Goal: Task Accomplishment & Management: Use online tool/utility

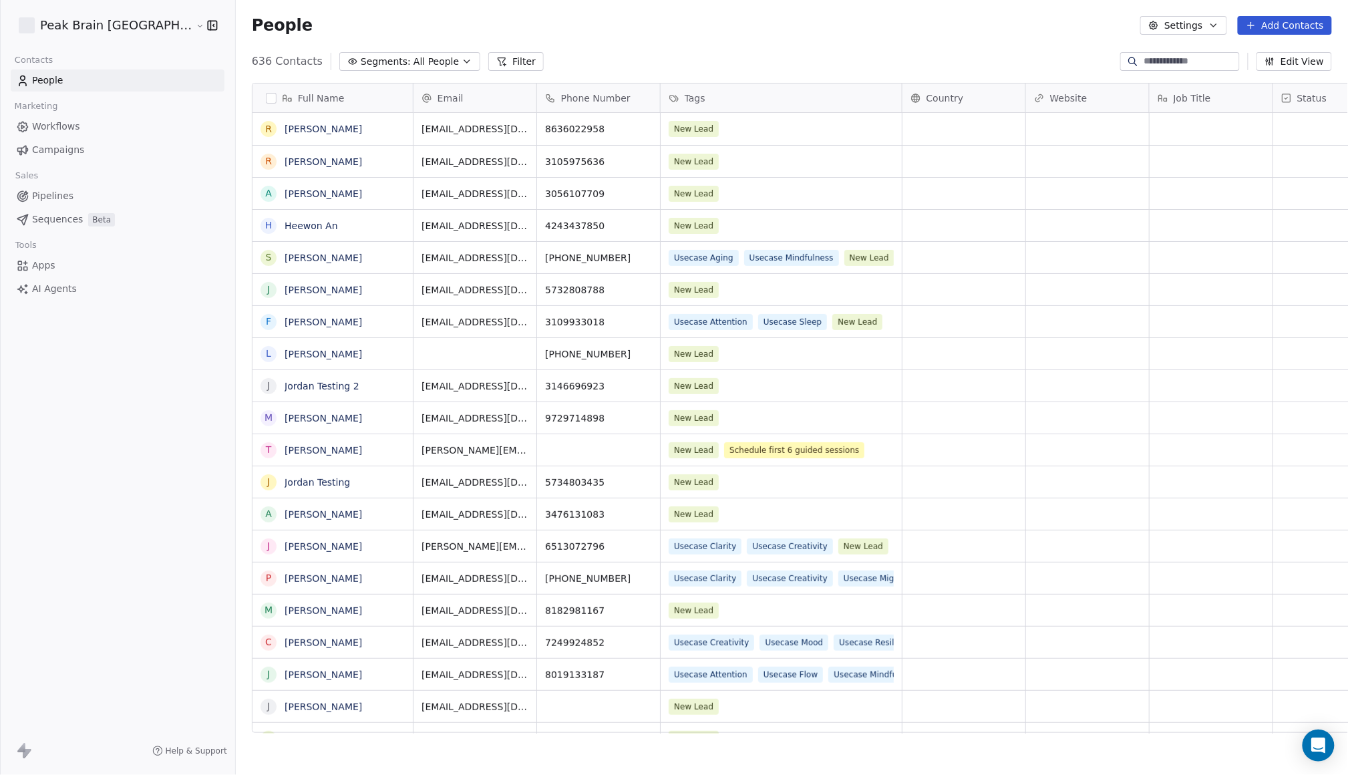
scroll to position [668, 1155]
click at [74, 201] on link "Pipelines" at bounding box center [118, 196] width 214 height 22
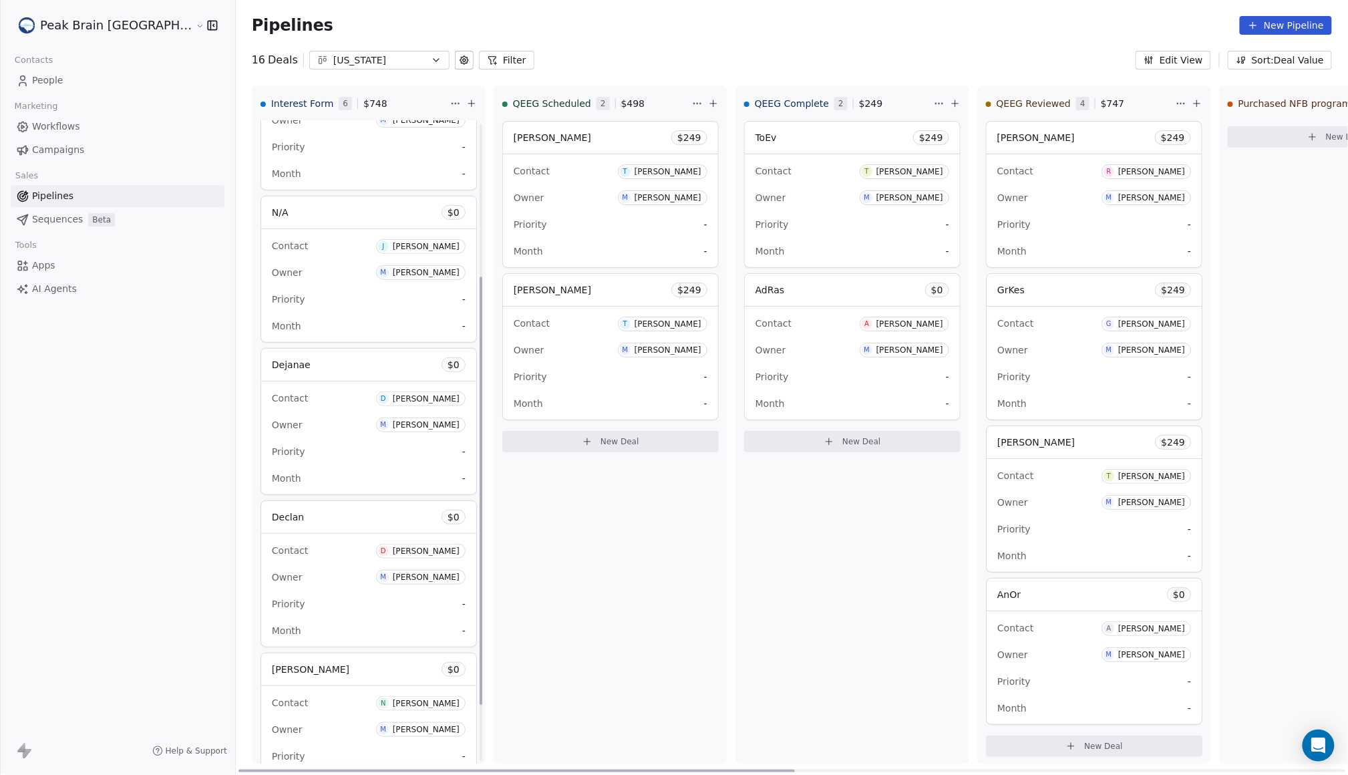
scroll to position [313, 0]
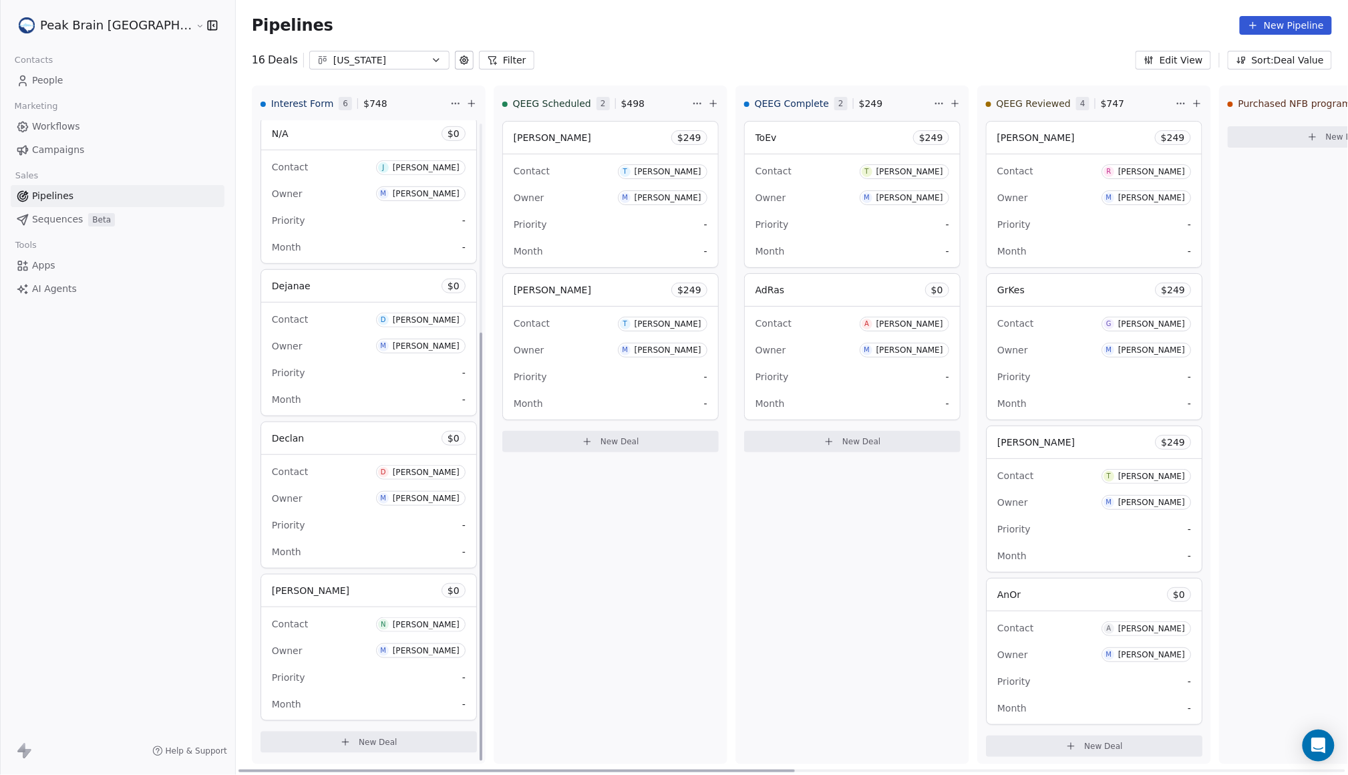
click at [327, 748] on button "New Deal" at bounding box center [369, 742] width 216 height 21
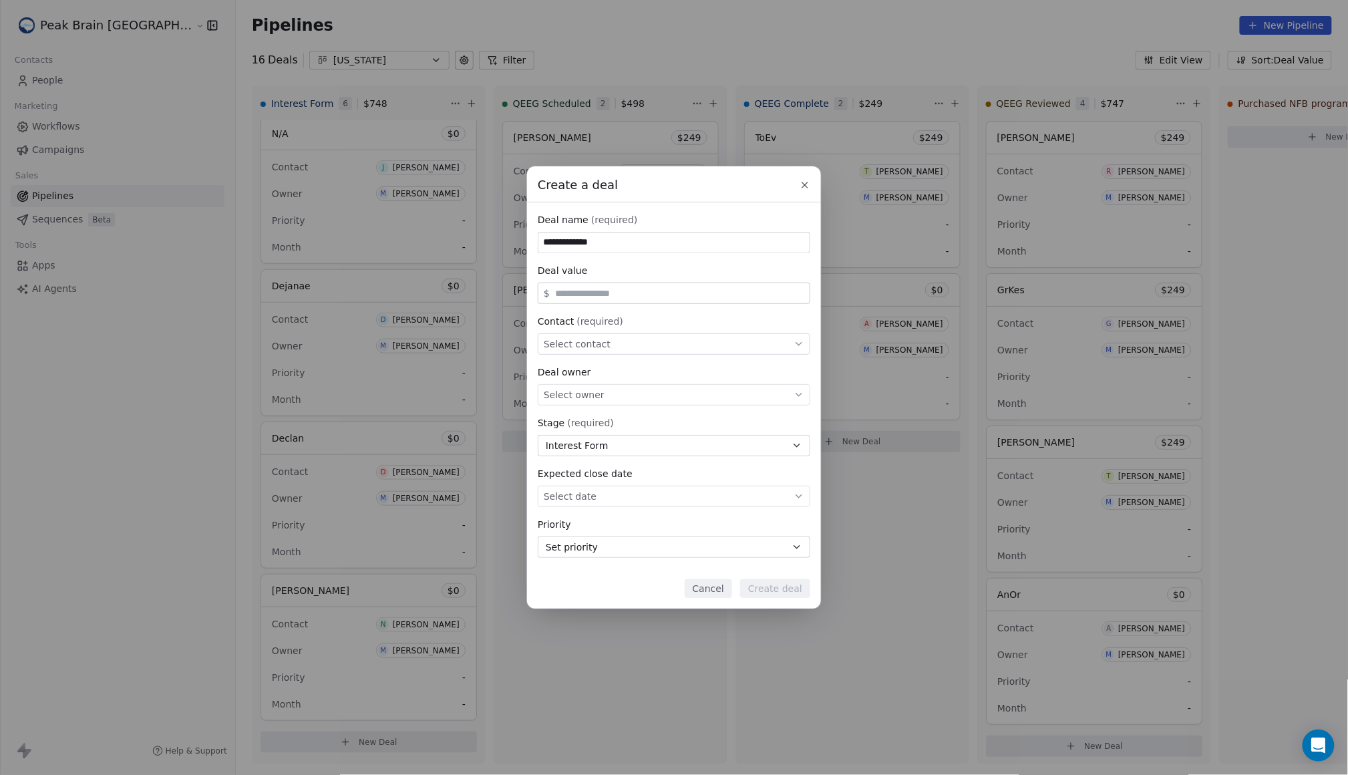
type input "**********"
click at [664, 349] on div "Select contact" at bounding box center [674, 343] width 273 height 21
type input "******"
click at [649, 420] on div "R [PERSON_NAME]" at bounding box center [674, 426] width 243 height 15
click at [788, 587] on button "Create deal" at bounding box center [775, 588] width 70 height 19
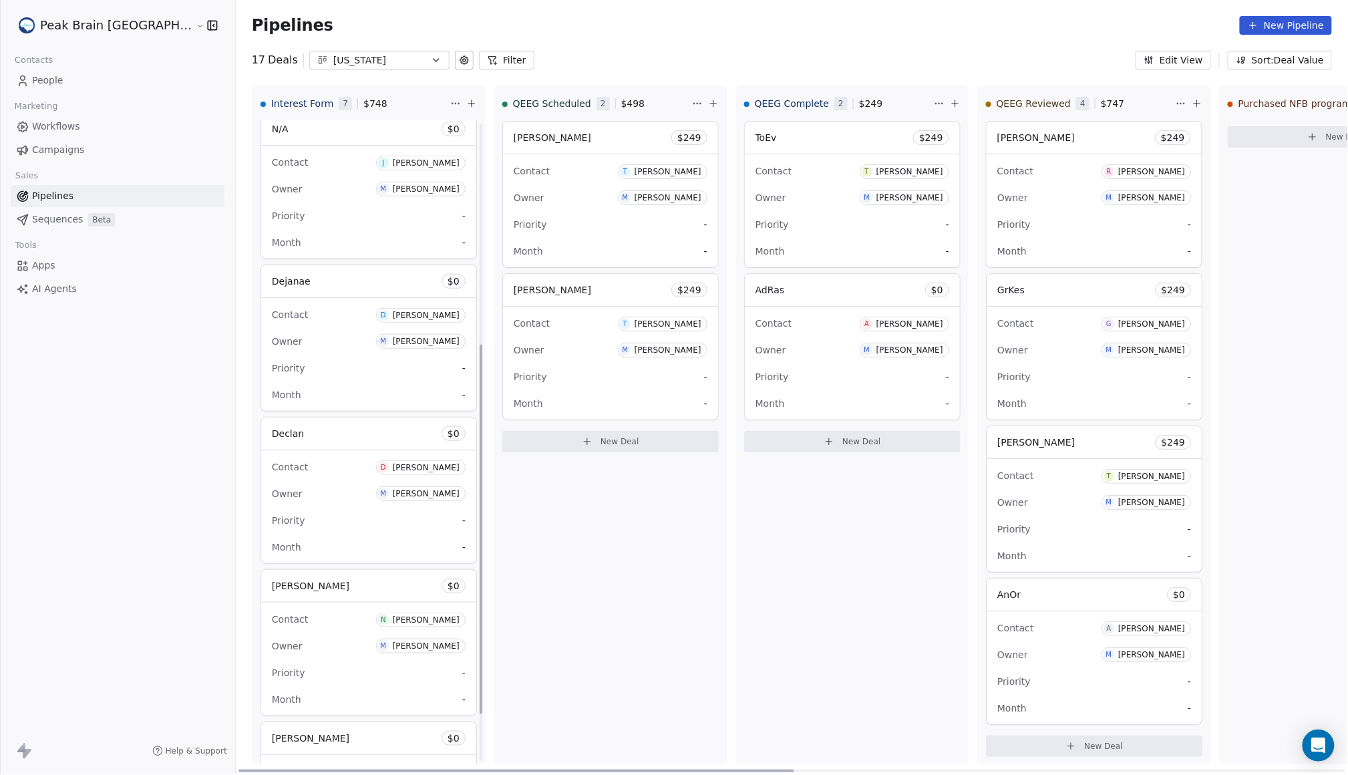
scroll to position [466, 0]
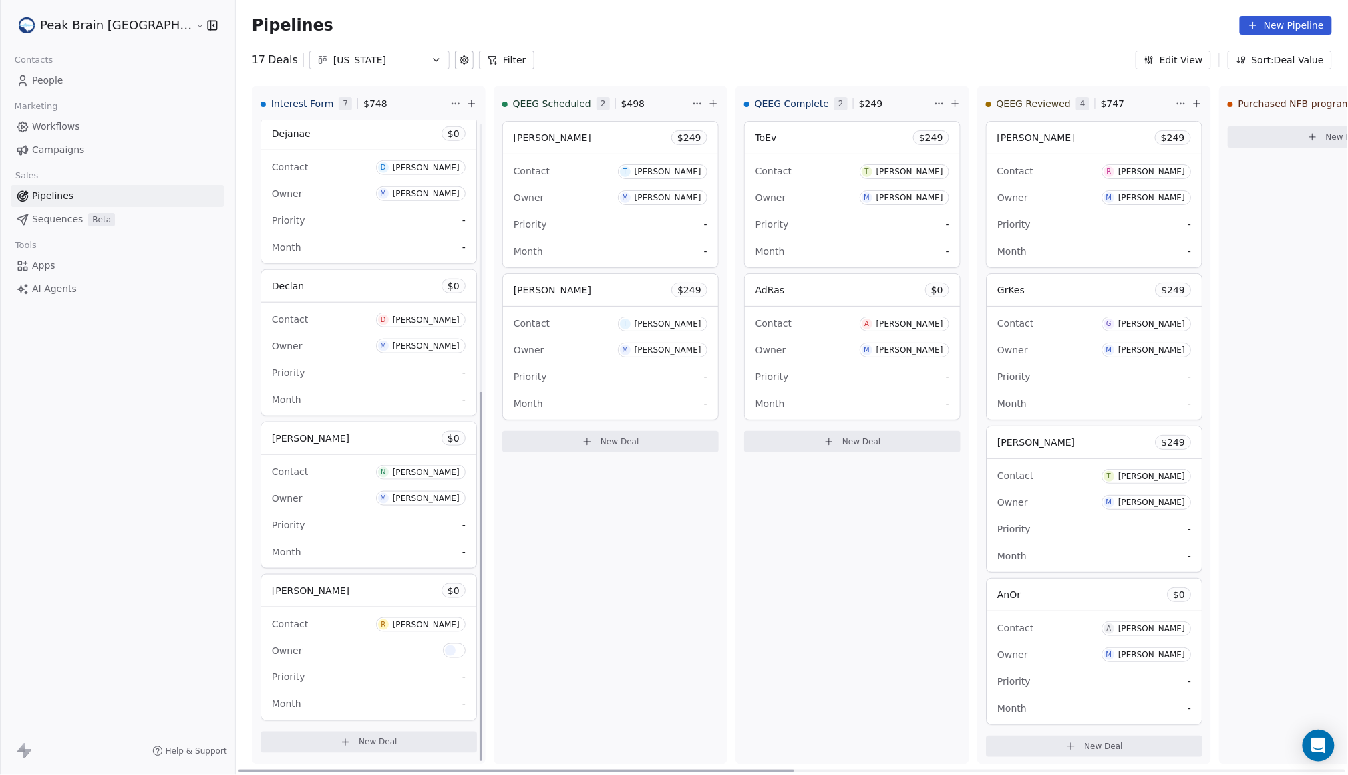
click at [305, 631] on div "Contact R [PERSON_NAME]" at bounding box center [369, 624] width 194 height 22
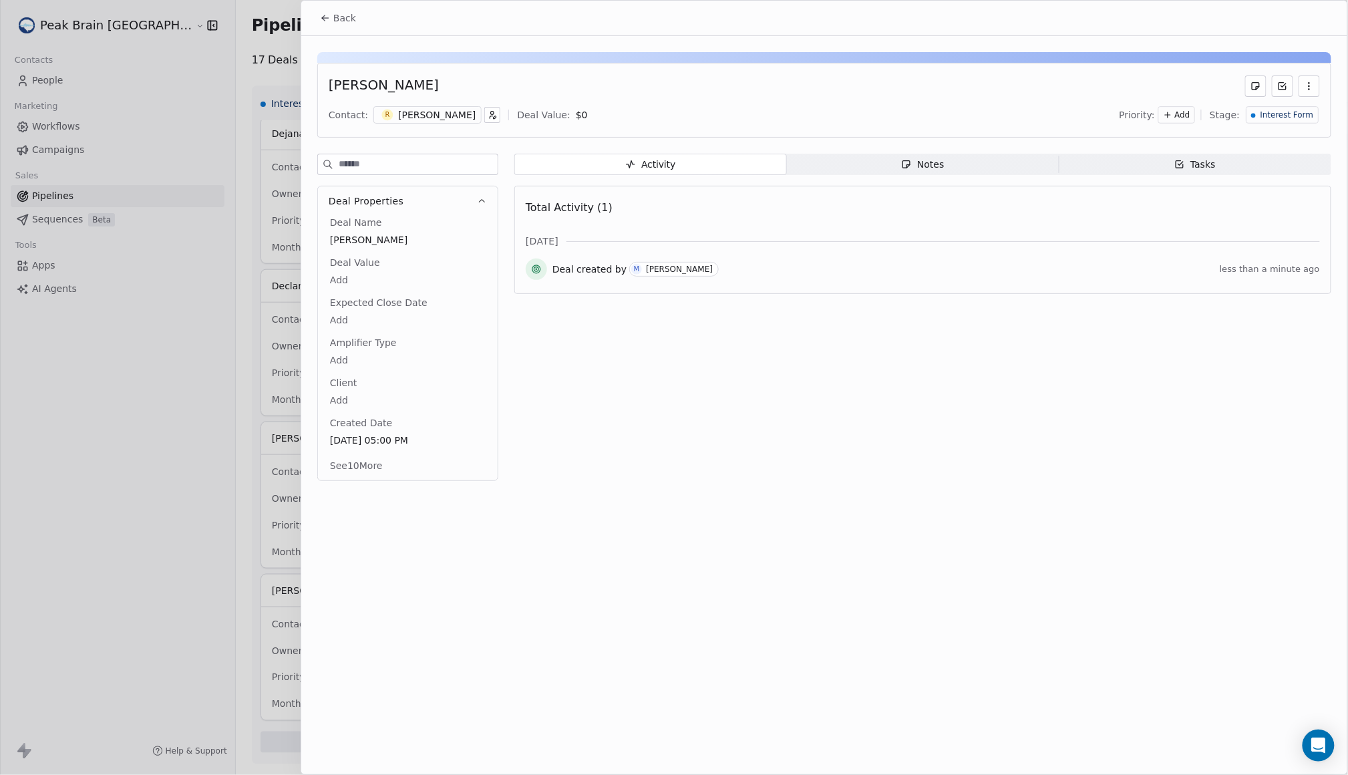
click at [835, 155] on span "Notes Notes" at bounding box center [923, 164] width 273 height 21
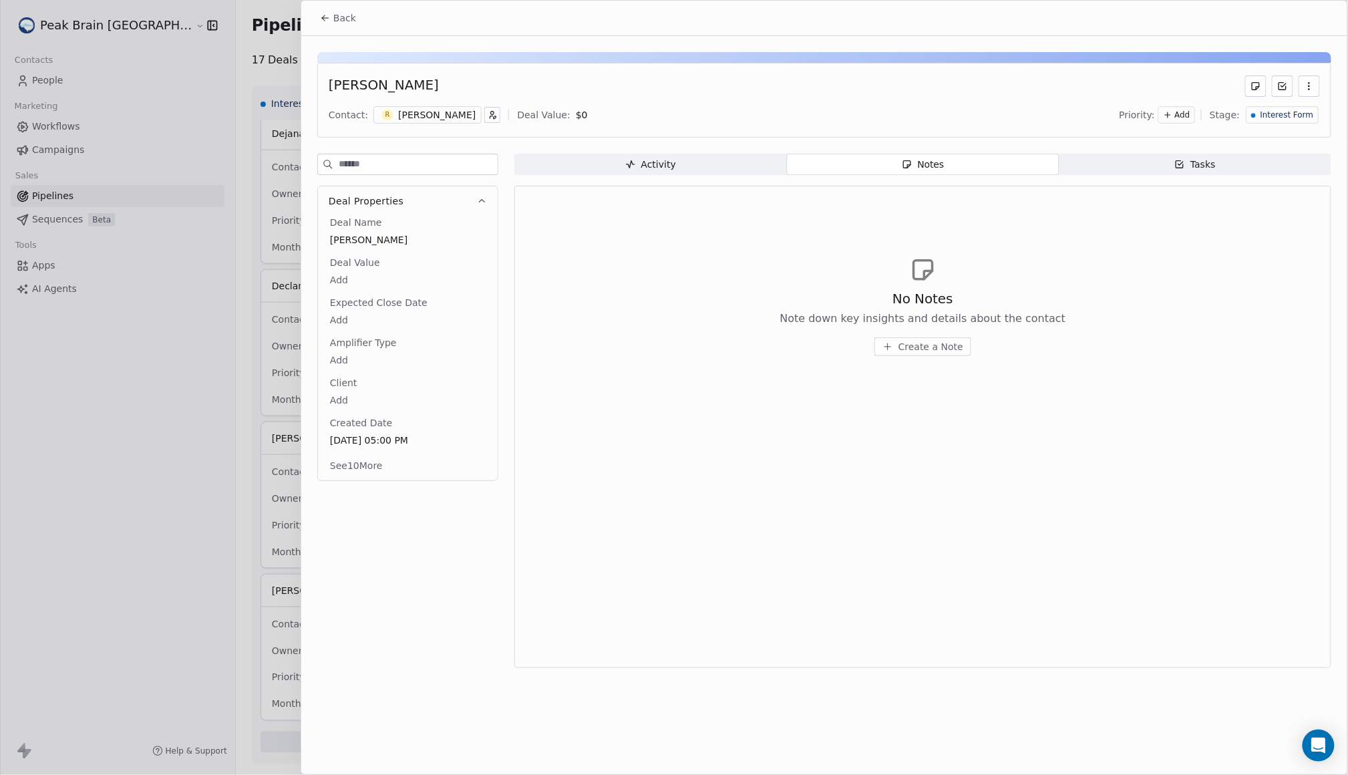
click at [893, 337] on div "No Notes Note down key insights and details about the contact Create a Note" at bounding box center [923, 322] width 286 height 67
click at [895, 346] on button "Create a Note" at bounding box center [923, 346] width 97 height 19
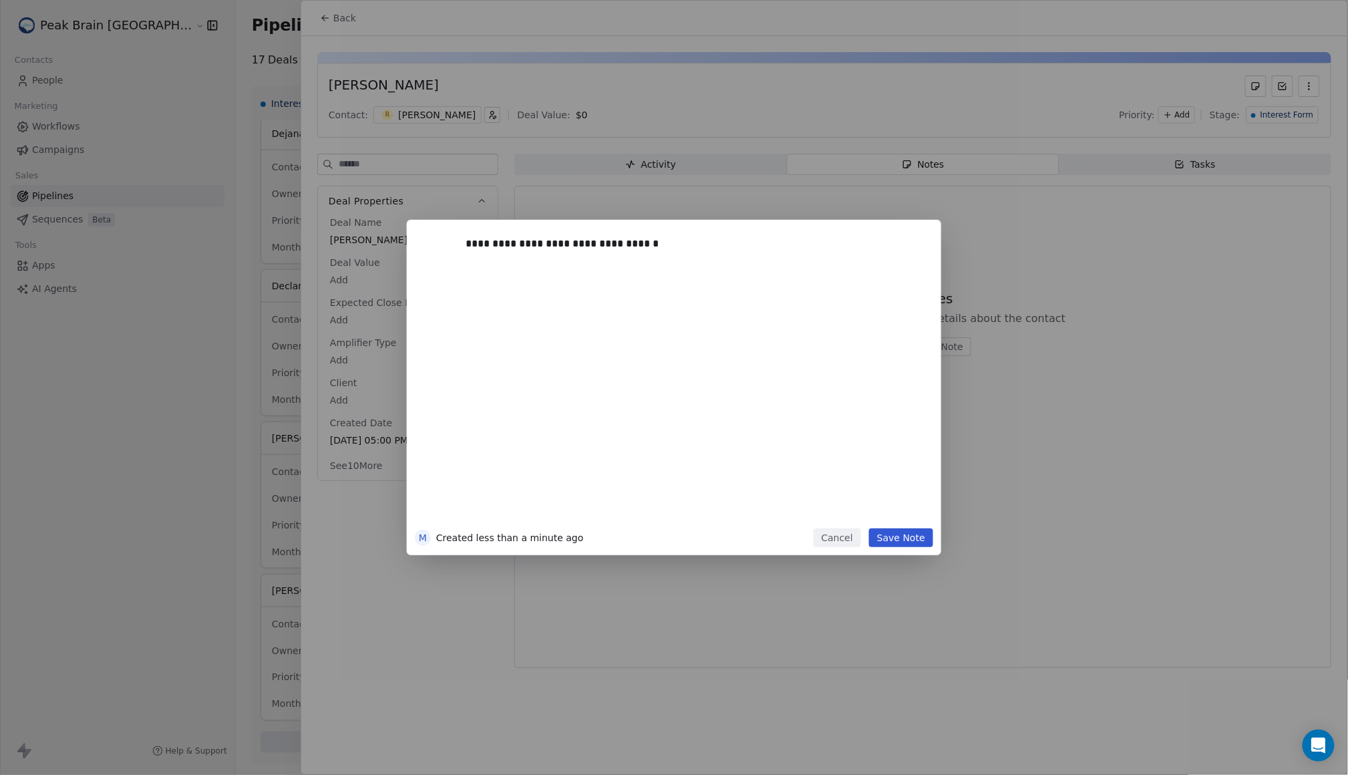
click at [907, 541] on button "Save Note" at bounding box center [901, 538] width 64 height 19
